Goal: Check status: Check status

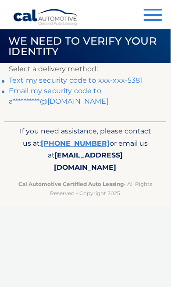
scroll to position [0, 1]
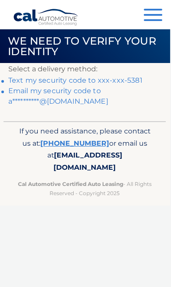
click at [135, 80] on link "Text my security code to xxx-xxx-5381" at bounding box center [75, 80] width 134 height 8
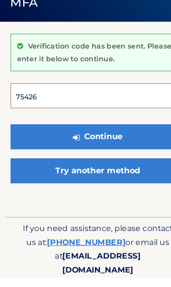
type input "754263"
click at [85, 153] on button "Continue" at bounding box center [85, 164] width 152 height 22
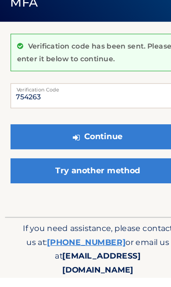
click at [123, 153] on button "Continue" at bounding box center [85, 164] width 152 height 22
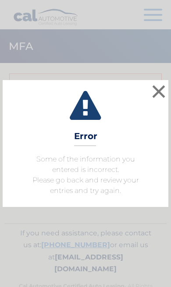
click at [162, 88] on button "×" at bounding box center [159, 92] width 18 height 18
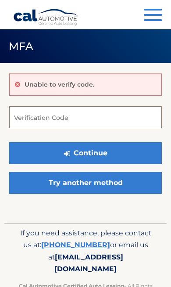
click at [144, 116] on input "Verification Code" at bounding box center [85, 117] width 152 height 22
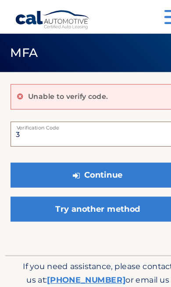
type input "3"
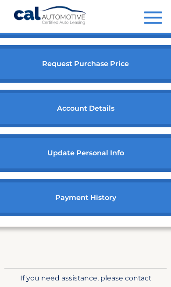
scroll to position [451, 0]
click at [132, 210] on link "payment history" at bounding box center [85, 198] width 194 height 38
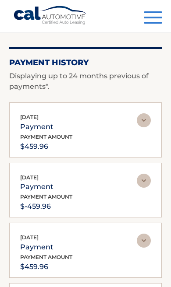
scroll to position [54, 0]
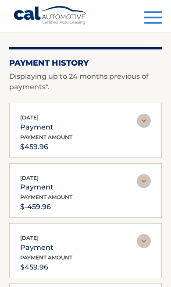
click at [149, 183] on img at bounding box center [144, 181] width 14 height 14
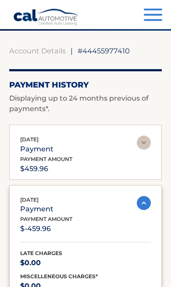
scroll to position [33, 0]
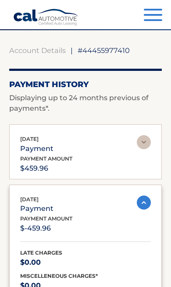
click at [150, 135] on img at bounding box center [144, 142] width 14 height 14
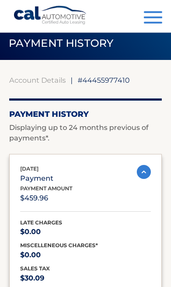
scroll to position [0, 0]
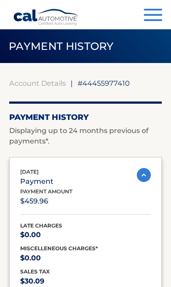
click at [148, 174] on img at bounding box center [144, 175] width 14 height 14
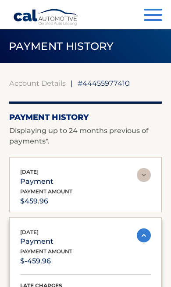
click at [146, 236] on img at bounding box center [144, 236] width 14 height 14
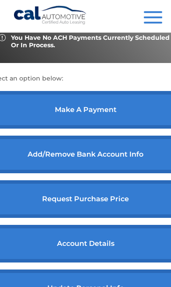
scroll to position [316, 0]
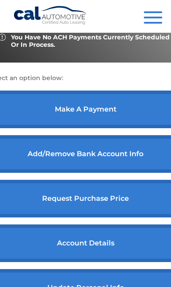
click at [141, 254] on link "account details" at bounding box center [85, 244] width 194 height 38
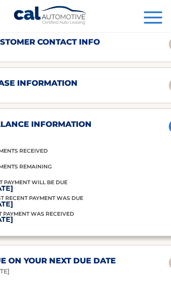
scroll to position [694, 0]
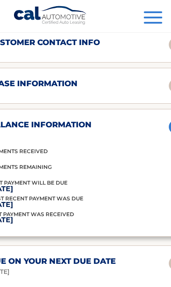
click at [142, 219] on div "Last Payment was received [DATE]" at bounding box center [85, 219] width 194 height 16
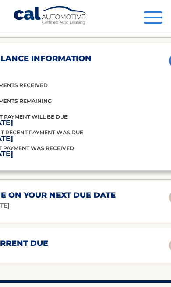
scroll to position [766, 0]
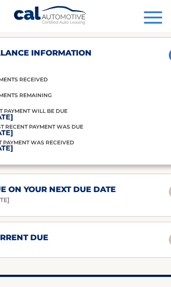
click at [140, 206] on div "due on your next due date [DATE]" at bounding box center [85, 195] width 194 height 21
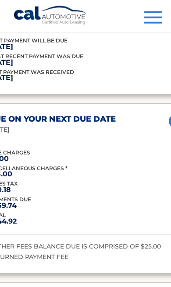
scroll to position [838, 0]
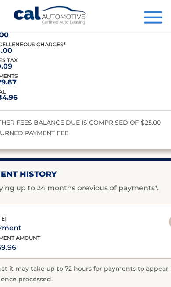
scroll to position [1133, 0]
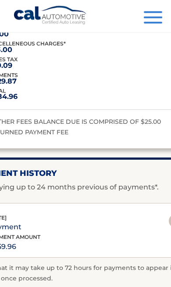
click at [134, 254] on div "[DATE] payment payment amount $459.96" at bounding box center [78, 233] width 180 height 39
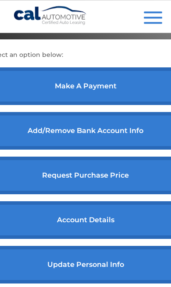
scroll to position [331, 0]
